Goal: Use online tool/utility: Utilize a website feature to perform a specific function

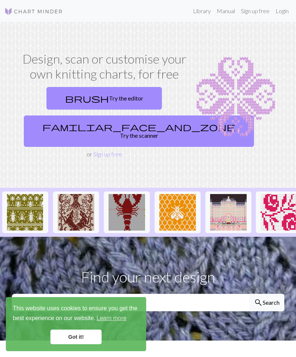
click at [124, 92] on link "brush Try the editor" at bounding box center [103, 98] width 115 height 23
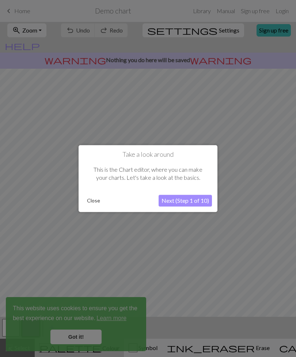
click at [201, 201] on button "Next (Step 1 of 10)" at bounding box center [185, 201] width 53 height 12
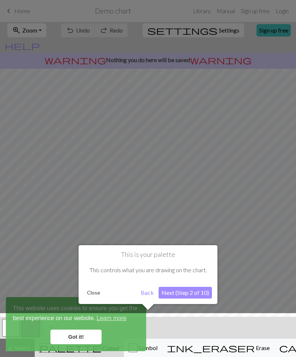
click at [192, 293] on button "Next (Step 2 of 10)" at bounding box center [185, 293] width 53 height 12
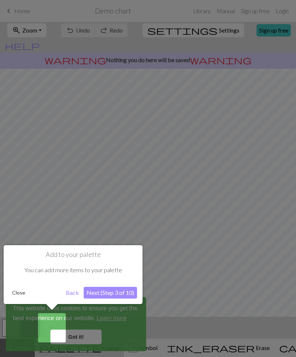
click at [131, 289] on button "Next (Step 3 of 10)" at bounding box center [110, 293] width 53 height 12
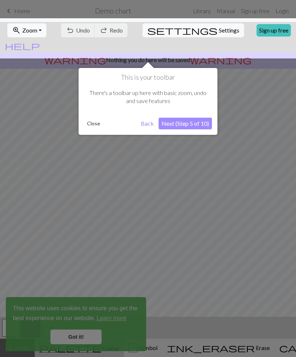
click at [201, 122] on button "Next (Step 5 of 10)" at bounding box center [185, 124] width 53 height 12
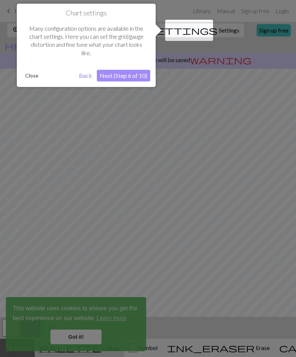
click at [129, 76] on button "Next (Step 6 of 10)" at bounding box center [123, 76] width 53 height 12
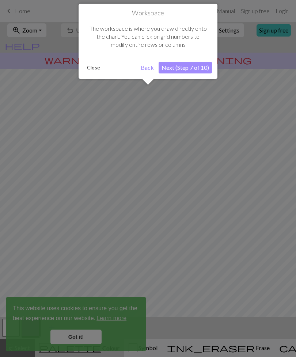
scroll to position [5, 0]
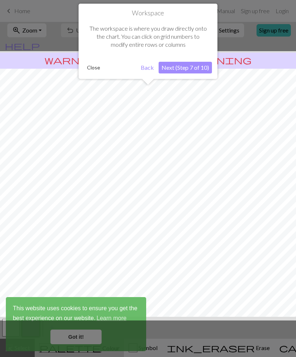
click at [200, 71] on button "Next (Step 7 of 10)" at bounding box center [185, 68] width 53 height 12
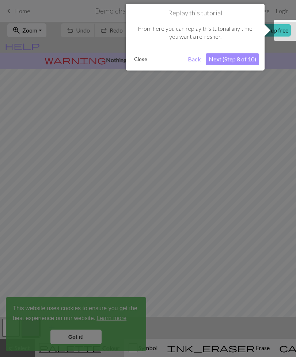
click at [140, 57] on button "Close" at bounding box center [140, 59] width 19 height 11
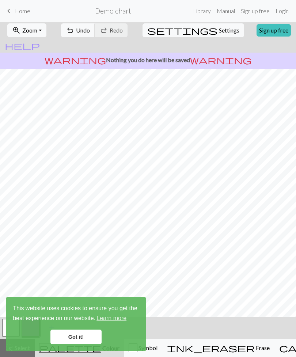
click at [94, 335] on link "Got it!" at bounding box center [75, 337] width 51 height 15
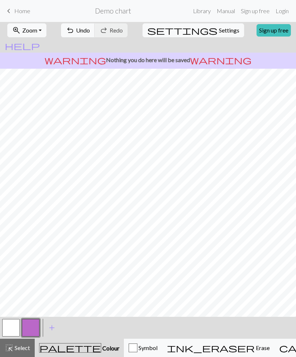
click at [219, 33] on span "Settings" at bounding box center [229, 30] width 20 height 9
select select "aran"
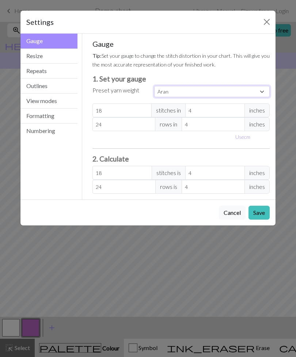
click at [263, 89] on select "Custom Square Lace Light Fingering Fingering Sport Double knit Worsted Aran Bul…" at bounding box center [211, 91] width 115 height 11
click at [61, 55] on button "Resize" at bounding box center [48, 56] width 57 height 15
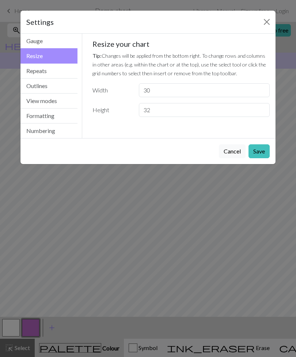
click at [65, 85] on button "Outlines" at bounding box center [48, 86] width 57 height 15
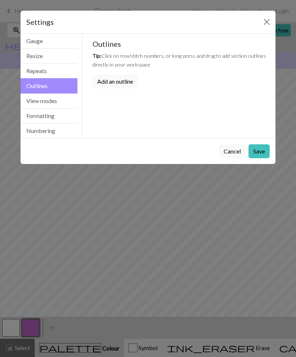
click at [56, 104] on button "View modes" at bounding box center [48, 101] width 57 height 15
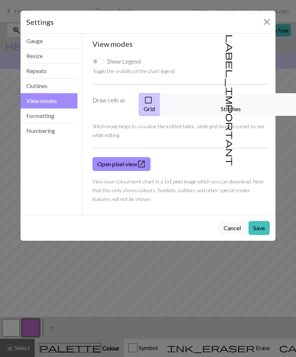
click at [65, 114] on button "Formatting" at bounding box center [48, 116] width 57 height 15
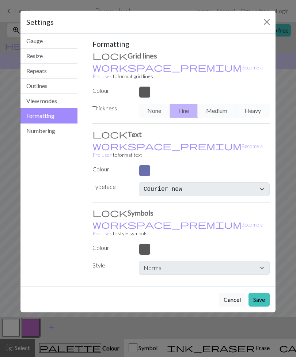
click at [60, 133] on button "Numbering" at bounding box center [48, 130] width 57 height 15
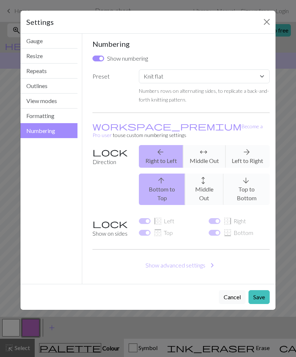
click at [233, 290] on button "Cancel" at bounding box center [232, 297] width 27 height 14
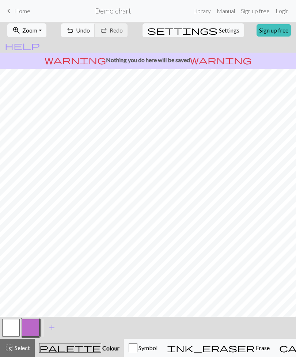
click at [12, 326] on button "button" at bounding box center [11, 328] width 18 height 18
click at [219, 34] on span "Settings" at bounding box center [229, 30] width 20 height 9
select select "flat"
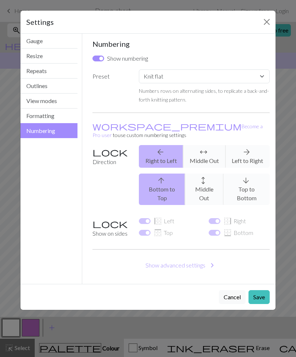
click at [63, 119] on button "Formatting" at bounding box center [48, 116] width 57 height 15
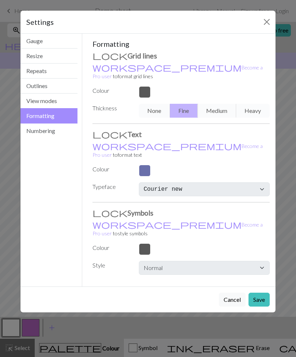
click at [65, 103] on button "View modes" at bounding box center [48, 101] width 57 height 15
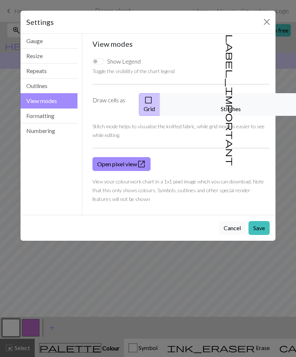
click at [243, 102] on button "label_important Stitches" at bounding box center [231, 104] width 142 height 23
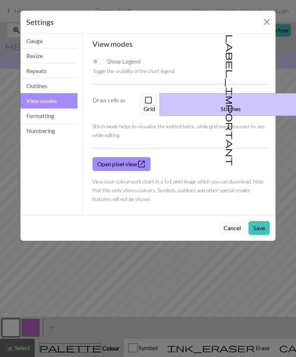
click at [255, 221] on button "Save" at bounding box center [258, 228] width 21 height 14
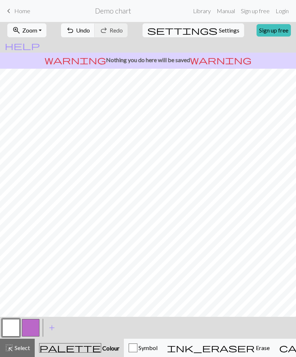
click at [25, 332] on button "button" at bounding box center [31, 328] width 18 height 18
click at [101, 350] on span "Colour" at bounding box center [110, 348] width 18 height 7
click at [31, 325] on button "button" at bounding box center [31, 328] width 18 height 18
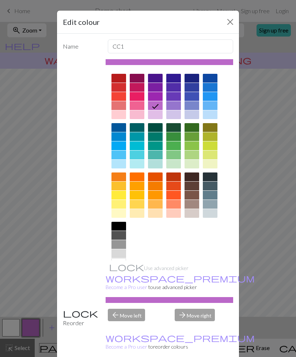
click at [176, 103] on div at bounding box center [173, 105] width 15 height 9
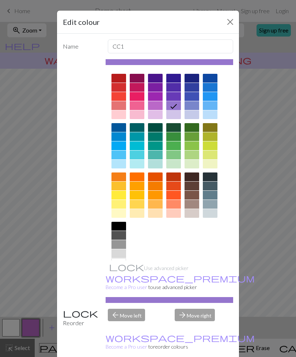
click at [231, 23] on button "Close" at bounding box center [230, 22] width 12 height 12
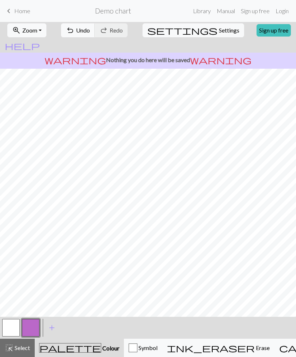
click at [16, 330] on button "button" at bounding box center [11, 328] width 18 height 18
click at [29, 328] on button "button" at bounding box center [31, 328] width 18 height 18
click at [14, 326] on button "button" at bounding box center [11, 328] width 18 height 18
click at [31, 328] on button "button" at bounding box center [31, 328] width 18 height 18
click at [7, 325] on button "button" at bounding box center [11, 328] width 18 height 18
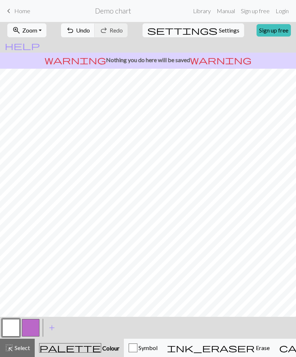
click at [31, 326] on button "button" at bounding box center [31, 328] width 18 height 18
click at [10, 326] on button "button" at bounding box center [11, 328] width 18 height 18
click at [34, 327] on button "button" at bounding box center [31, 328] width 18 height 18
click at [11, 329] on button "button" at bounding box center [11, 328] width 18 height 18
click at [32, 326] on button "button" at bounding box center [31, 328] width 18 height 18
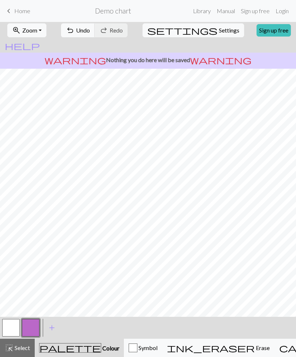
click at [12, 327] on button "button" at bounding box center [11, 328] width 18 height 18
click at [33, 326] on button "button" at bounding box center [31, 328] width 18 height 18
click at [13, 326] on button "button" at bounding box center [11, 328] width 18 height 18
click at [31, 323] on button "button" at bounding box center [31, 328] width 18 height 18
